Goal: Task Accomplishment & Management: Use online tool/utility

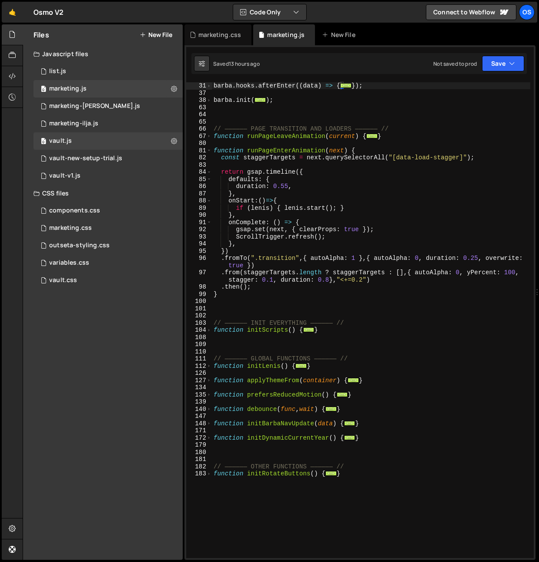
scroll to position [140, 0]
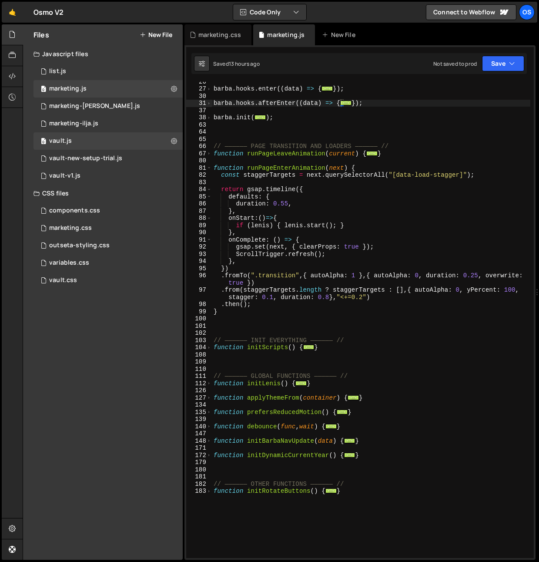
drag, startPoint x: 211, startPoint y: 36, endPoint x: 214, endPoint y: 53, distance: 17.2
click at [211, 36] on div "marketing.css" at bounding box center [219, 34] width 43 height 9
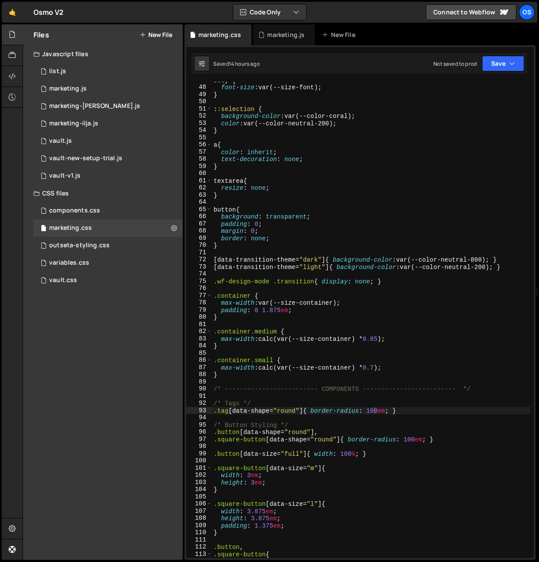
scroll to position [366, 0]
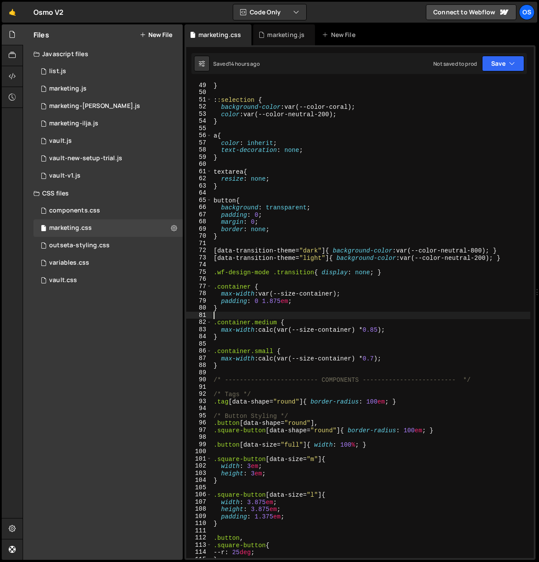
click at [271, 313] on div "} : :selection { background-color : var(--color-coral) ; color : var(--color-ne…" at bounding box center [371, 327] width 318 height 490
drag, startPoint x: 264, startPoint y: 302, endPoint x: 289, endPoint y: 304, distance: 25.3
click at [289, 304] on div "} : :selection { background-color : var(--color-coral) ; color : var(--color-ne…" at bounding box center [371, 327] width 318 height 490
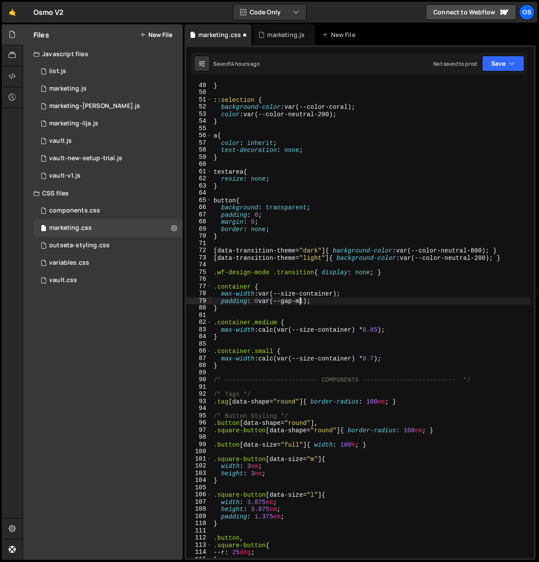
click at [309, 300] on div "} : :selection { background-color : var(--color-coral) ; color : var(--color-ne…" at bounding box center [371, 327] width 318 height 490
click at [353, 293] on div "} : :selection { background-color : var(--color-coral) ; color : var(--color-ne…" at bounding box center [371, 327] width 318 height 490
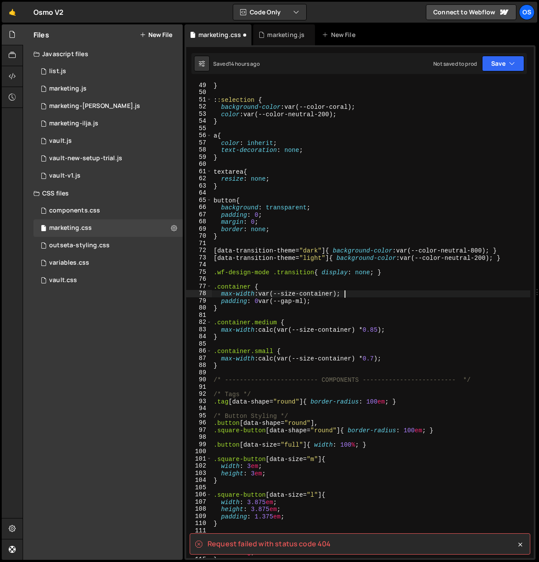
click at [425, 293] on div "} : :selection { background-color : var(--color-coral) ; color : var(--color-ne…" at bounding box center [371, 327] width 318 height 490
click at [423, 294] on div "} : :selection { background-color : var(--color-coral) ; color : var(--color-ne…" at bounding box center [371, 327] width 318 height 490
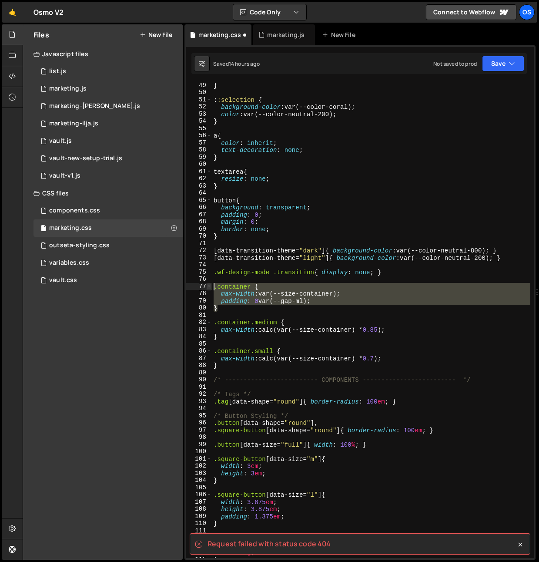
drag, startPoint x: 226, startPoint y: 310, endPoint x: 208, endPoint y: 287, distance: 29.5
click at [208, 287] on div "max-width: var(--size-container); 49 50 51 52 53 54 55 56 57 58 59 60 61 62 63 …" at bounding box center [360, 320] width 348 height 476
type textarea ".container { max-width: var(--size-container);"
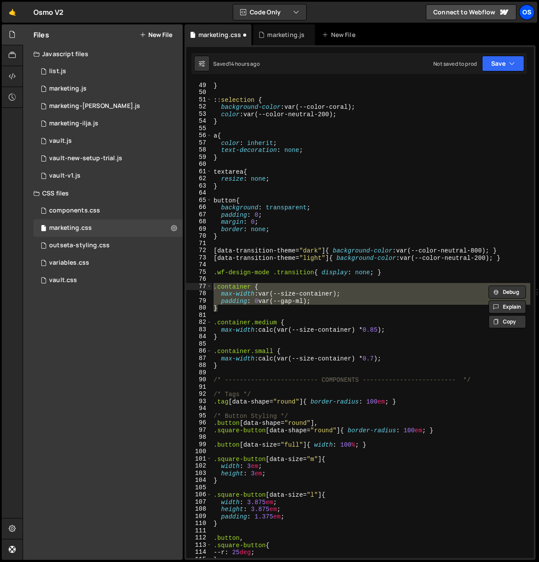
click at [528, 12] on div "Os" at bounding box center [527, 12] width 16 height 16
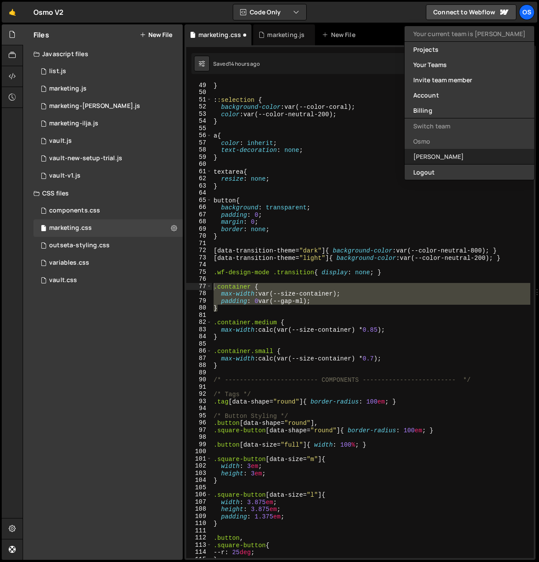
click at [457, 158] on link "[PERSON_NAME]" at bounding box center [470, 156] width 130 height 15
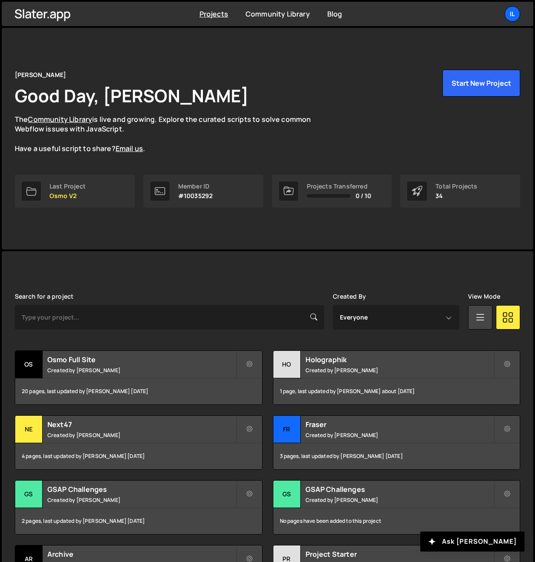
click at [504, 13] on ul "Il Your current team is [PERSON_NAME] Projects Your Teams Invite team member Ac…" at bounding box center [492, 14] width 57 height 16
click at [509, 8] on div "Il" at bounding box center [513, 14] width 16 height 16
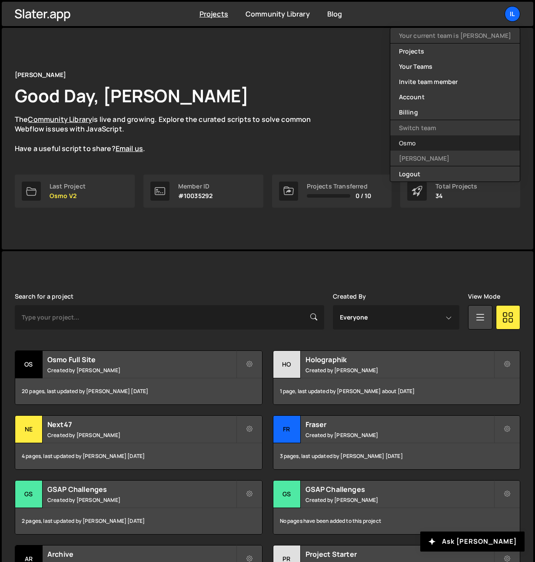
click at [438, 149] on link "Osmo" at bounding box center [456, 142] width 130 height 15
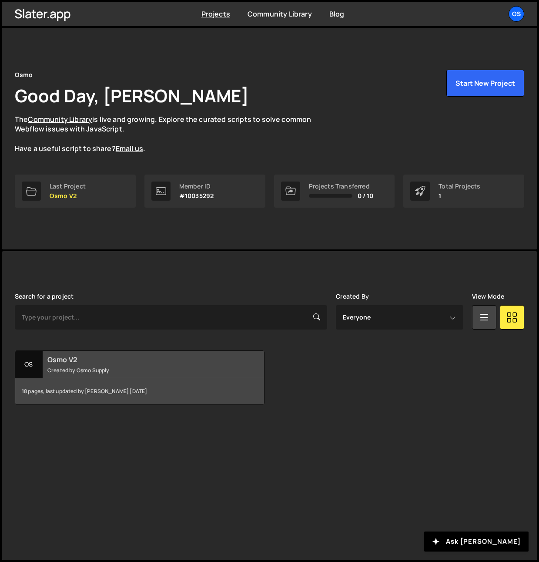
click at [43, 365] on div "Osmo V2 Created by Osmo Supply" at bounding box center [139, 364] width 249 height 27
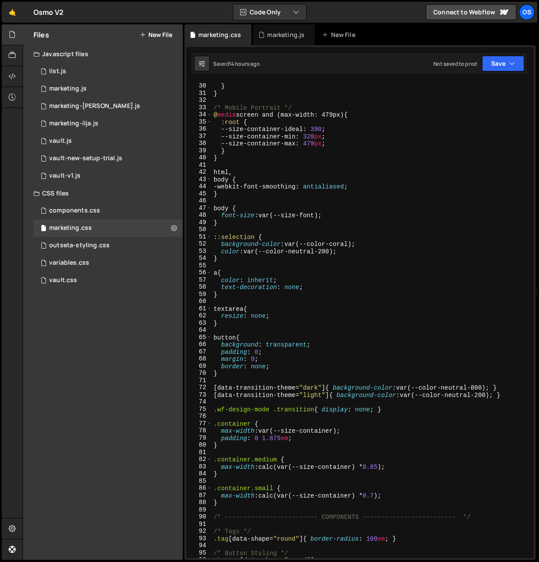
scroll to position [354, 0]
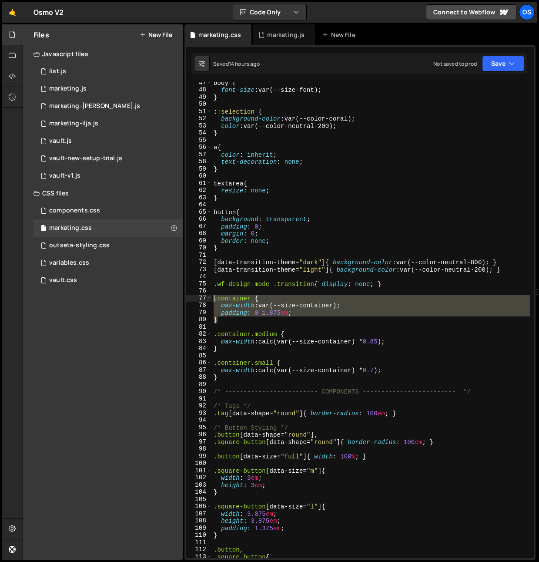
drag, startPoint x: 227, startPoint y: 321, endPoint x: 214, endPoint y: 298, distance: 26.7
click at [214, 298] on div "body { font-size : var(--size-font) ; } : :selection { background-color : var(-…" at bounding box center [371, 324] width 318 height 490
paste textarea "}"
type textarea "}"
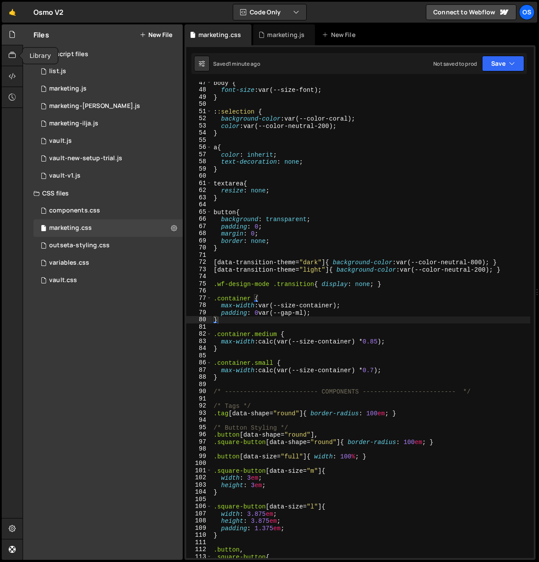
click at [16, 39] on icon at bounding box center [12, 35] width 7 height 10
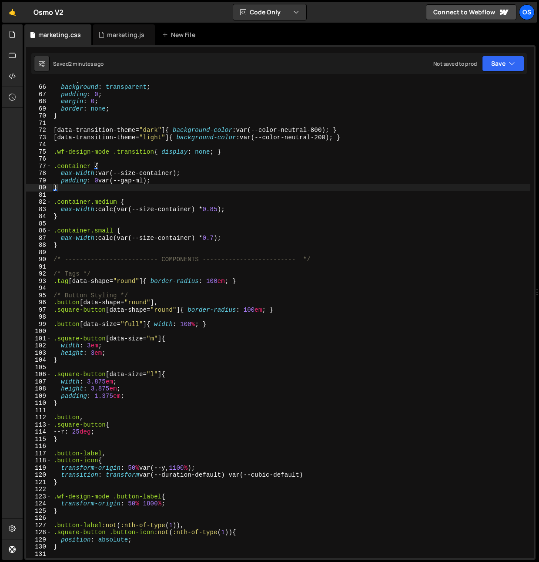
scroll to position [513, 0]
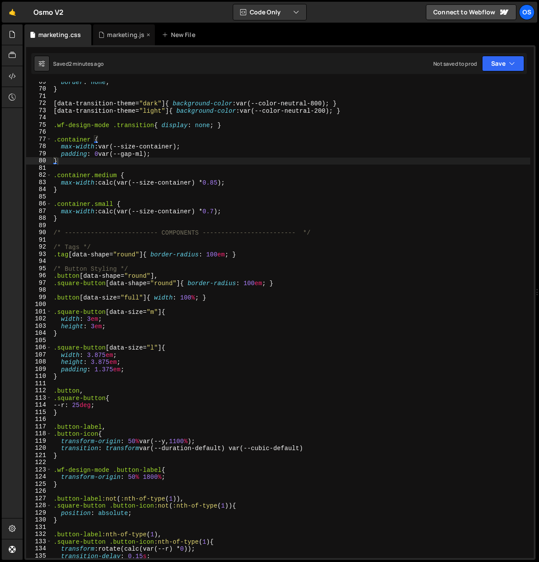
click at [110, 34] on div "marketing.js" at bounding box center [125, 34] width 37 height 9
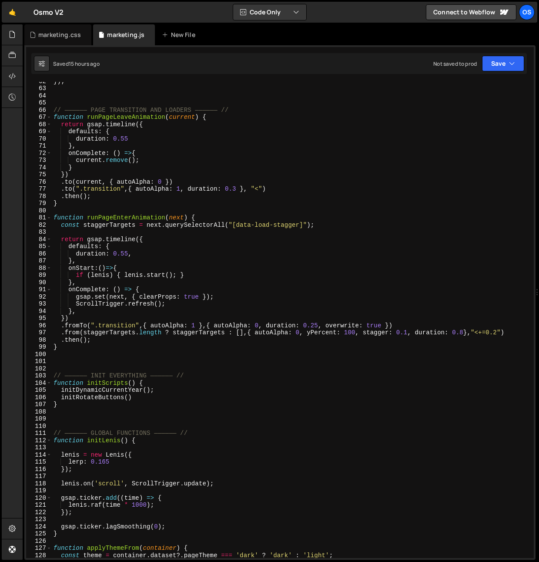
scroll to position [522, 0]
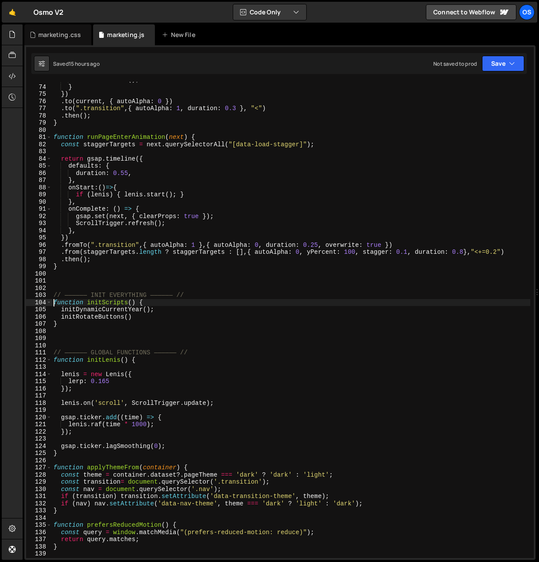
click at [52, 301] on div "current . remove ( ) ; } }) . to ( current , { autoAlpha : 0 }) . to ( ".transi…" at bounding box center [291, 321] width 478 height 490
click at [50, 303] on span at bounding box center [49, 302] width 5 height 7
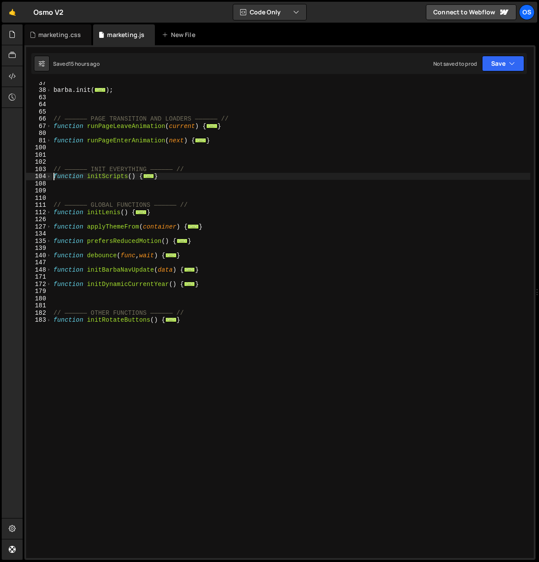
scroll to position [167, 0]
click at [48, 319] on span at bounding box center [49, 319] width 5 height 7
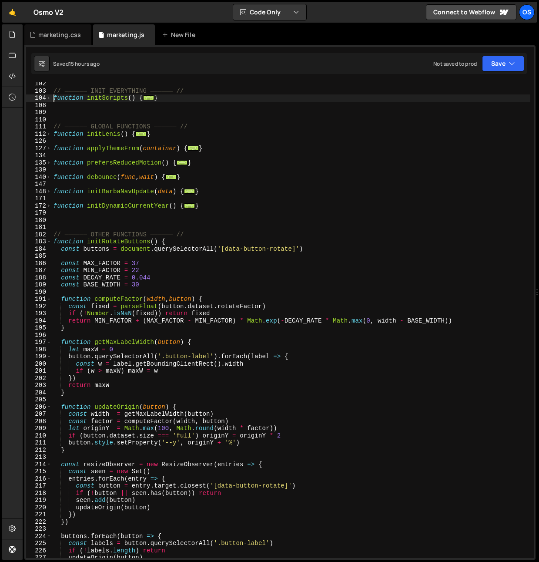
scroll to position [245, 0]
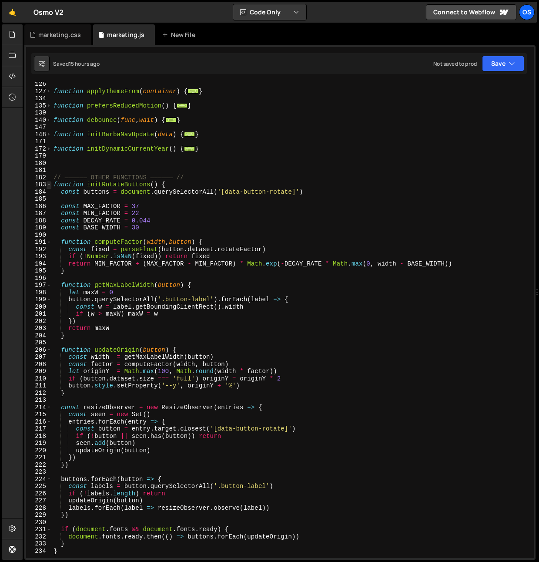
click at [47, 184] on span at bounding box center [49, 184] width 5 height 7
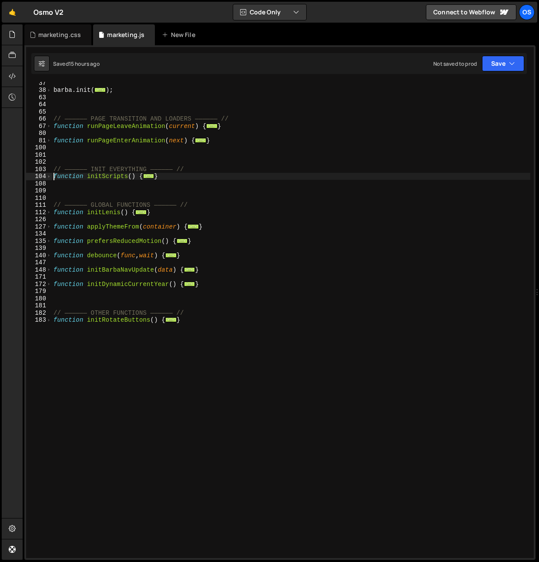
scroll to position [167, 0]
click at [47, 319] on span at bounding box center [49, 319] width 5 height 7
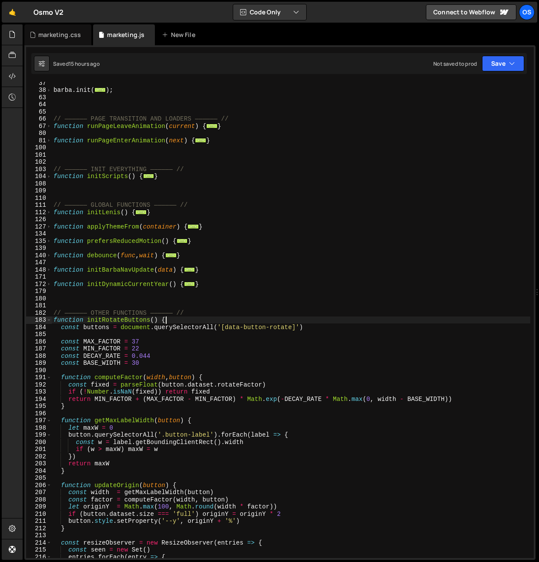
click at [215, 318] on div "barba . init ( ... ) ; // —————— PAGE TRANSITION AND LOADERS —————— // function…" at bounding box center [291, 324] width 478 height 490
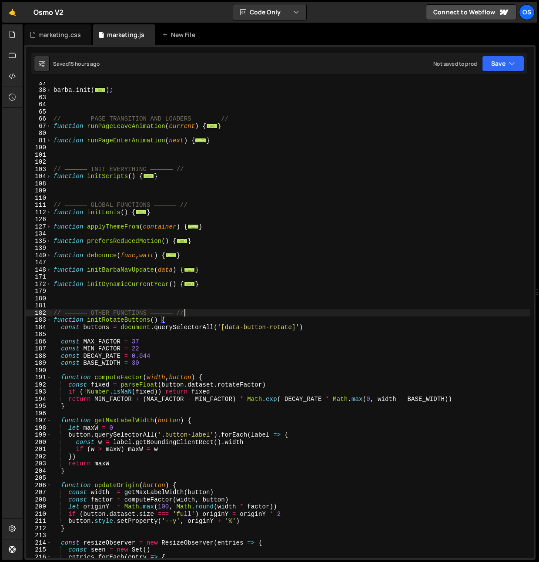
click at [215, 312] on div "barba . init ( ... ) ; // —————— PAGE TRANSITION AND LOADERS —————— // function…" at bounding box center [291, 324] width 478 height 490
type textarea "// —————— OTHER FUNCTIONS —————— //"
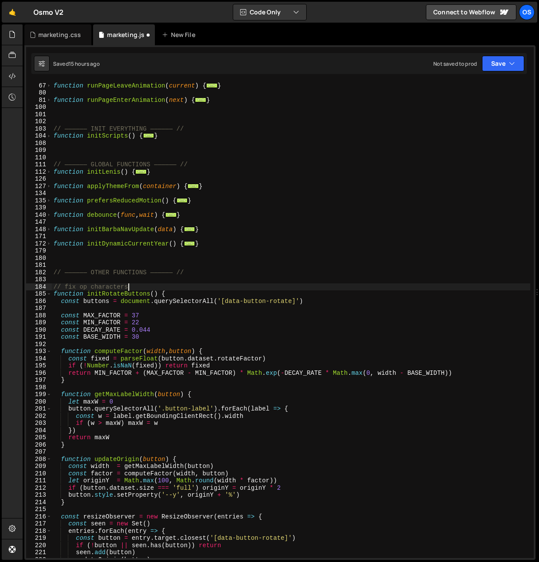
scroll to position [207, 0]
type textarea "// fix op characters"
click at [51, 295] on div "185" at bounding box center [39, 293] width 26 height 7
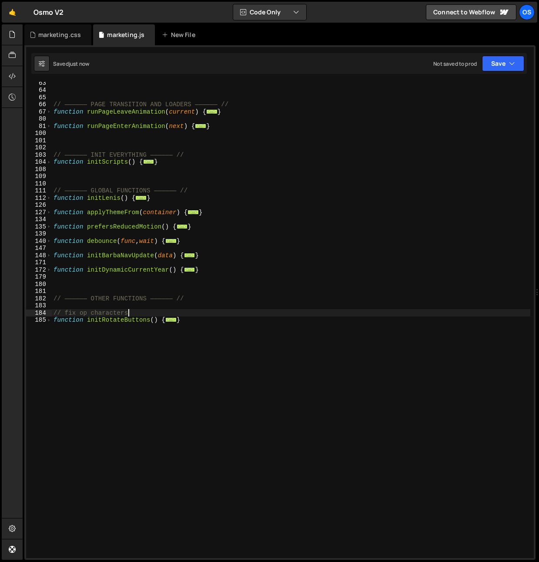
scroll to position [182, 0]
click at [13, 31] on icon at bounding box center [12, 35] width 7 height 10
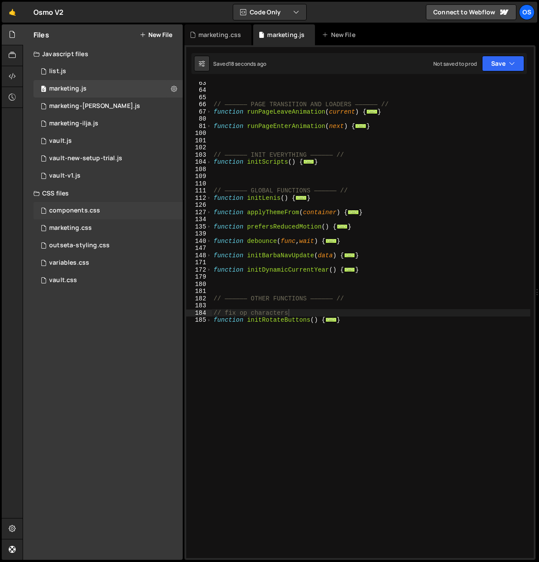
click at [93, 212] on div "components.css" at bounding box center [74, 211] width 51 height 8
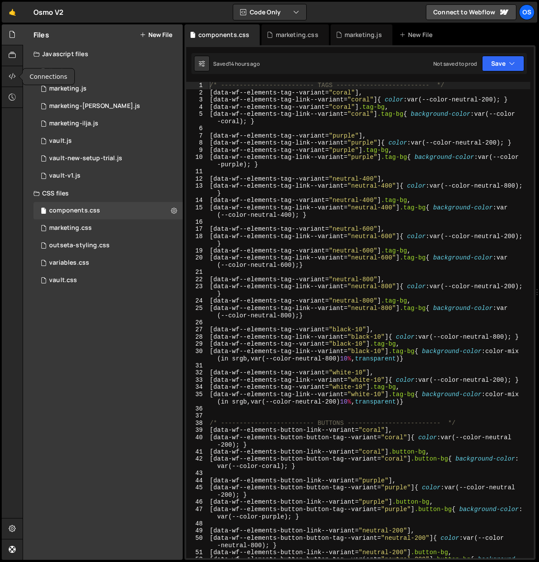
click at [1, 74] on div "Hold on a sec... Are you certain you wish to leave this page? Any changes you'v…" at bounding box center [269, 281] width 539 height 562
click at [18, 78] on div at bounding box center [12, 76] width 21 height 21
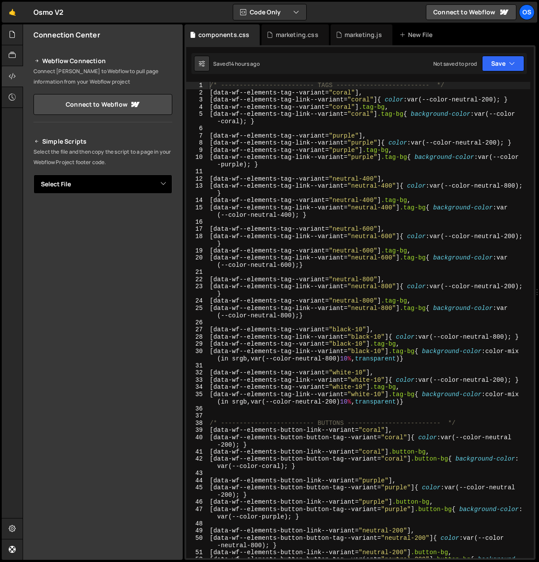
click at [151, 177] on select "Select File list.js marketing.js marketing-dennis.js marketing-ilja.js vault.js…" at bounding box center [102, 183] width 139 height 19
select select "45511"
click at [33, 174] on select "Select File list.js marketing.js marketing-dennis.js marketing-ilja.js vault.js…" at bounding box center [102, 183] width 139 height 19
click at [168, 214] on button "Button group with nested dropdown" at bounding box center [166, 213] width 12 height 18
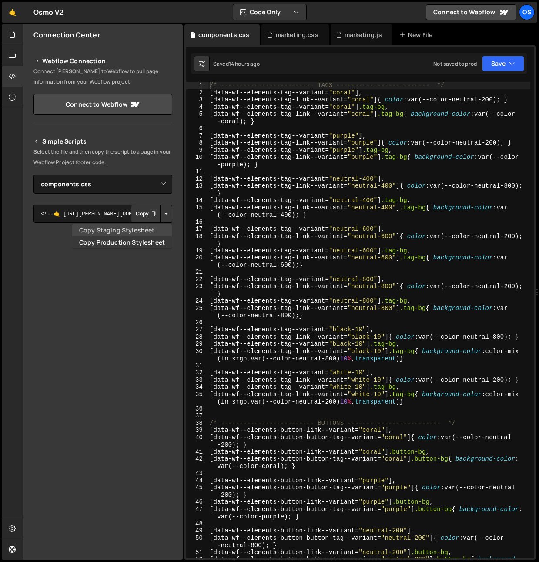
click at [160, 231] on link "Copy Staging Stylesheet" at bounding box center [122, 230] width 100 height 12
